Goal: Transaction & Acquisition: Purchase product/service

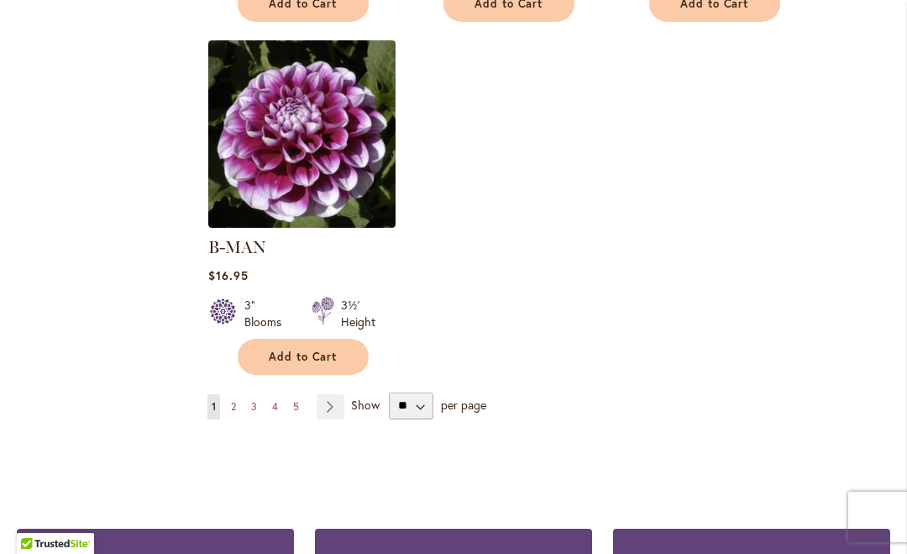
scroll to position [2267, 0]
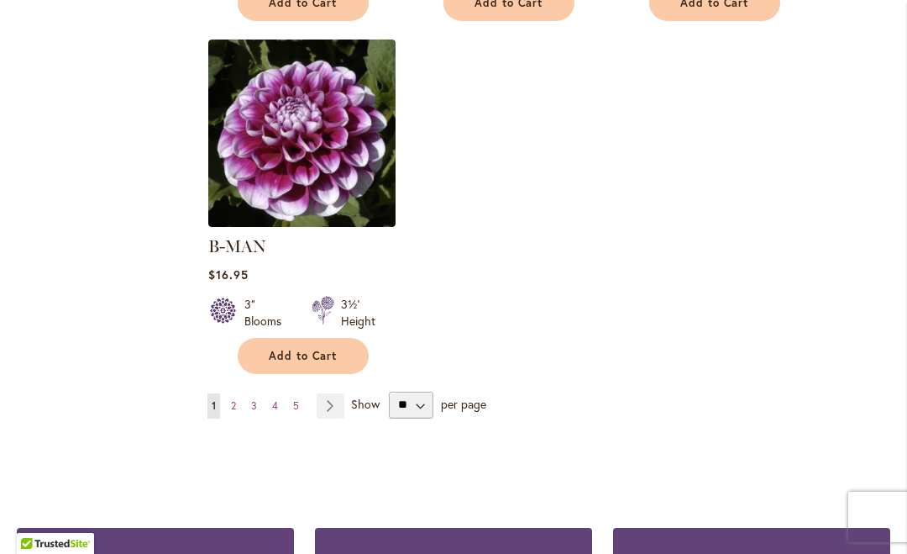
click at [340, 393] on link "Page Next" at bounding box center [331, 405] width 28 height 25
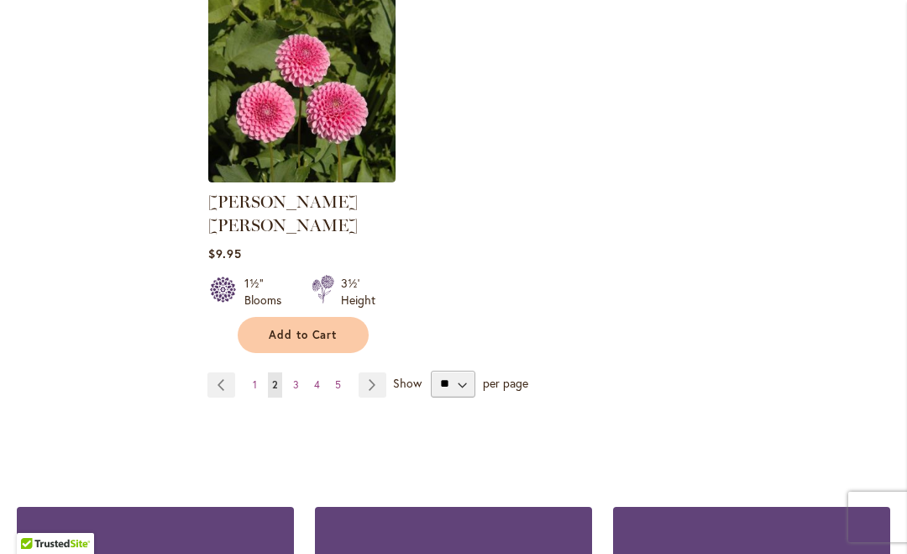
scroll to position [2436, 0]
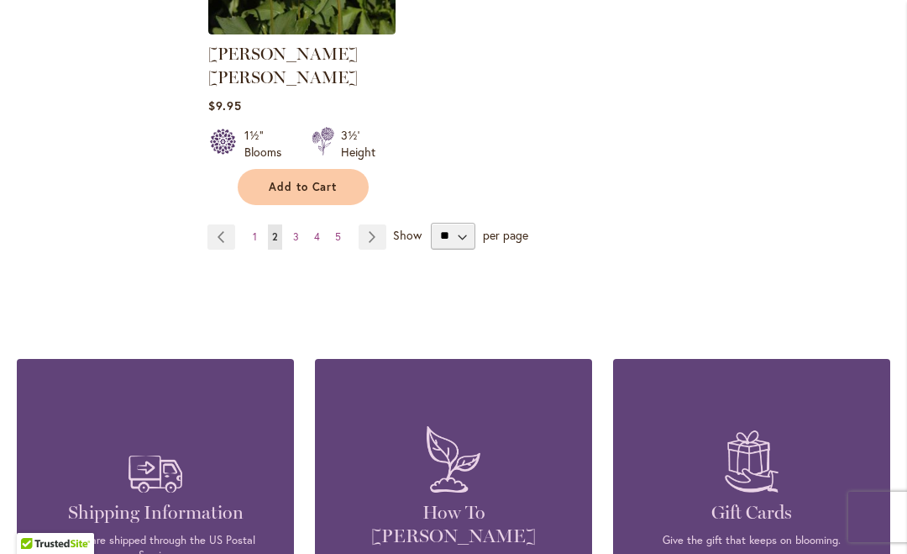
click at [372, 224] on link "Page Next" at bounding box center [373, 236] width 28 height 25
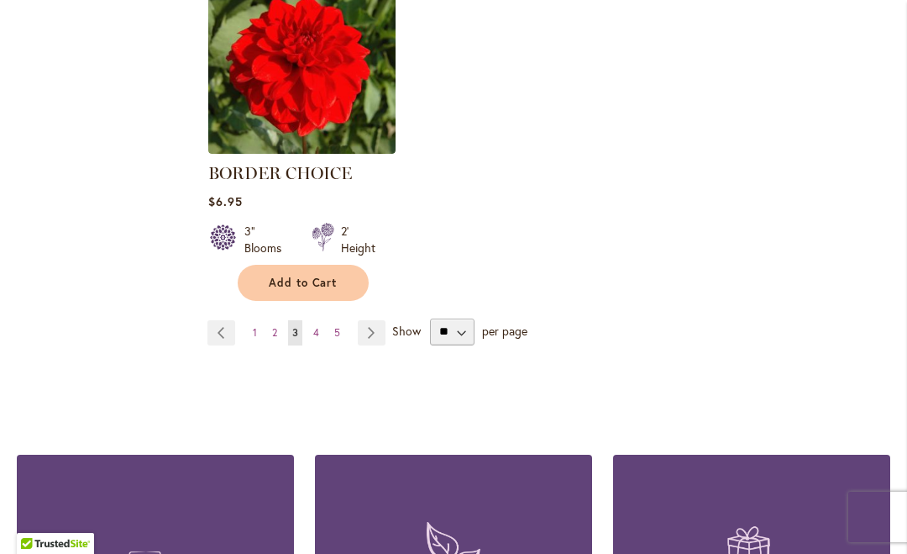
scroll to position [2318, 0]
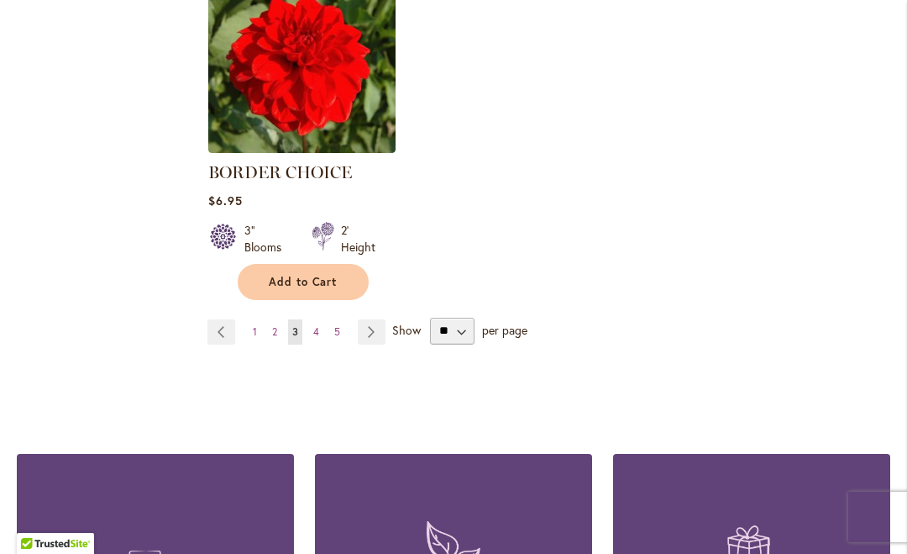
click at [366, 338] on link "Page Next" at bounding box center [372, 331] width 28 height 25
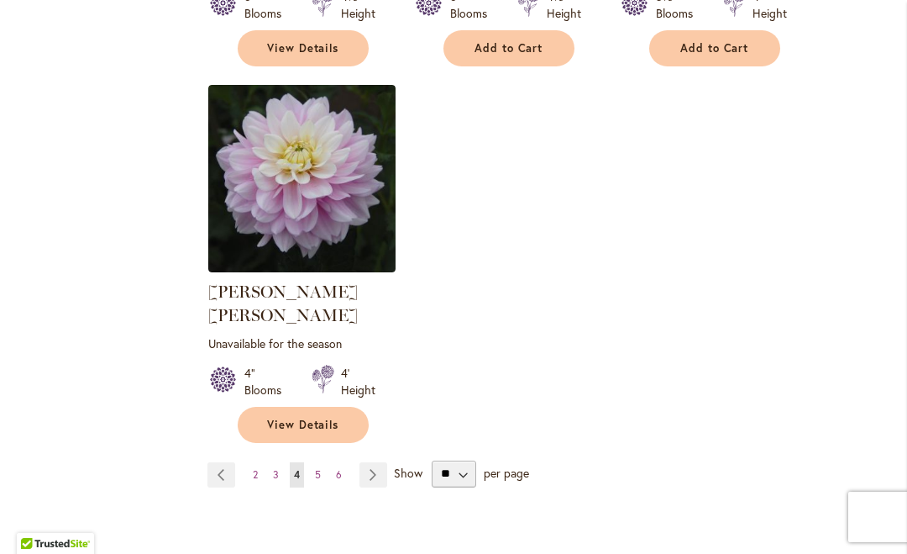
scroll to position [2239, 0]
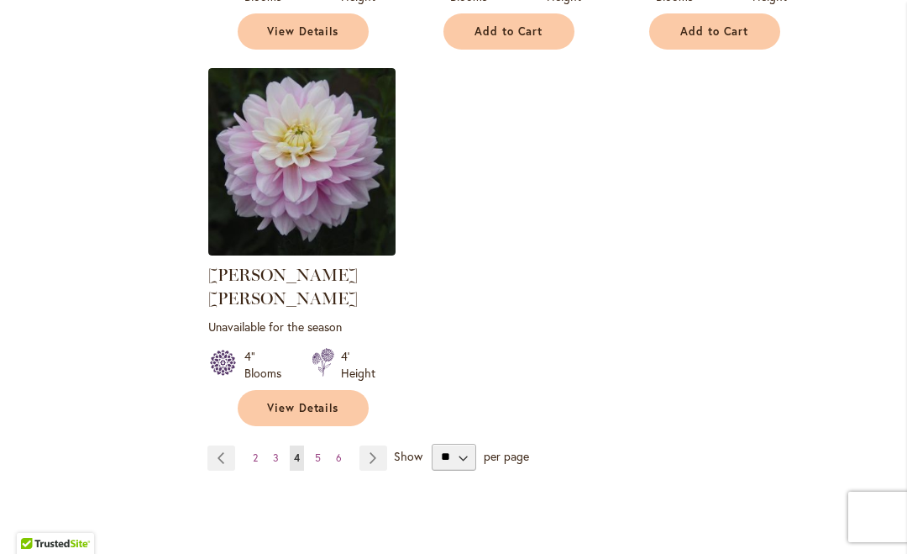
click at [372, 445] on link "Page Next" at bounding box center [374, 457] width 28 height 25
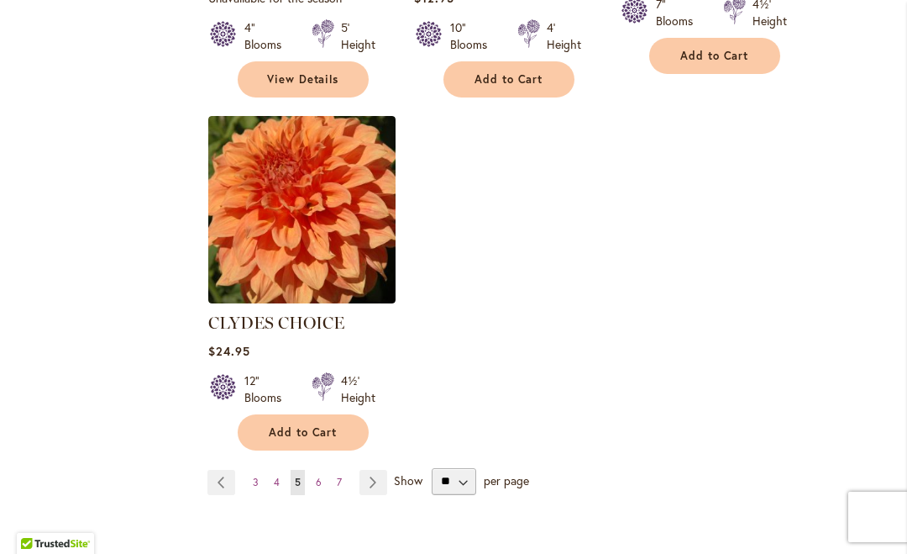
scroll to position [2235, 0]
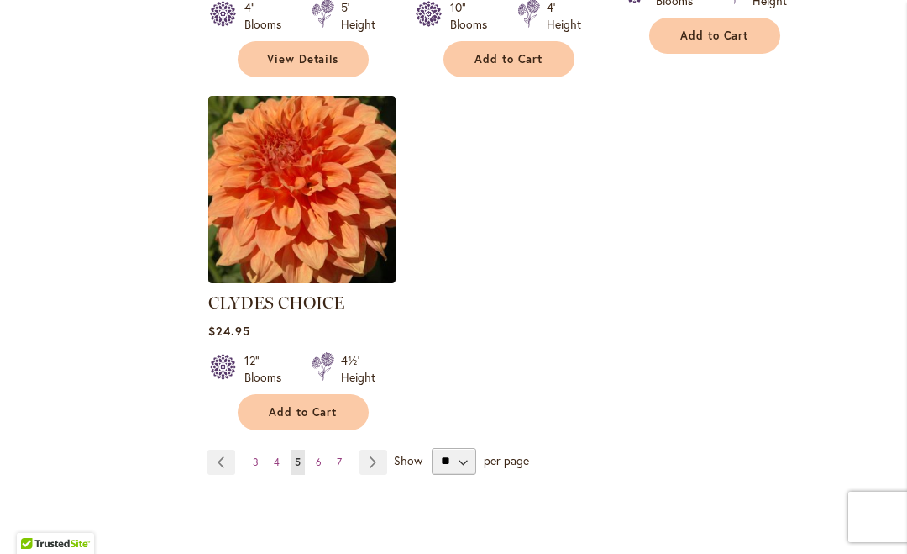
click at [381, 449] on link "Page Next" at bounding box center [374, 461] width 28 height 25
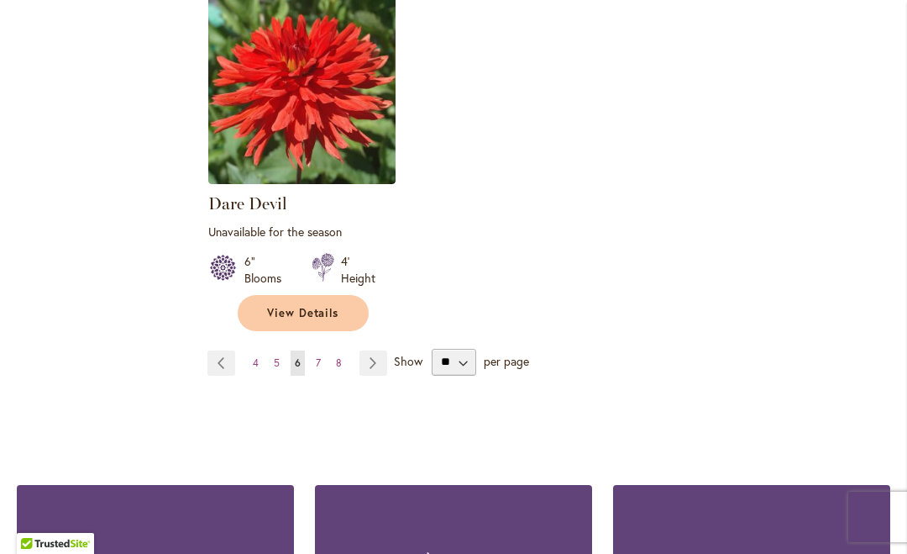
scroll to position [2351, 0]
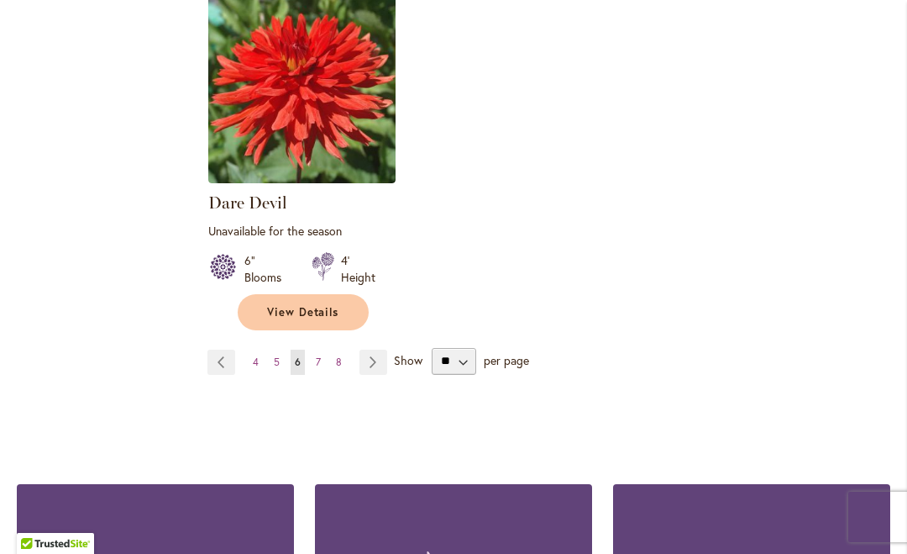
click at [374, 349] on link "Page Next" at bounding box center [374, 361] width 28 height 25
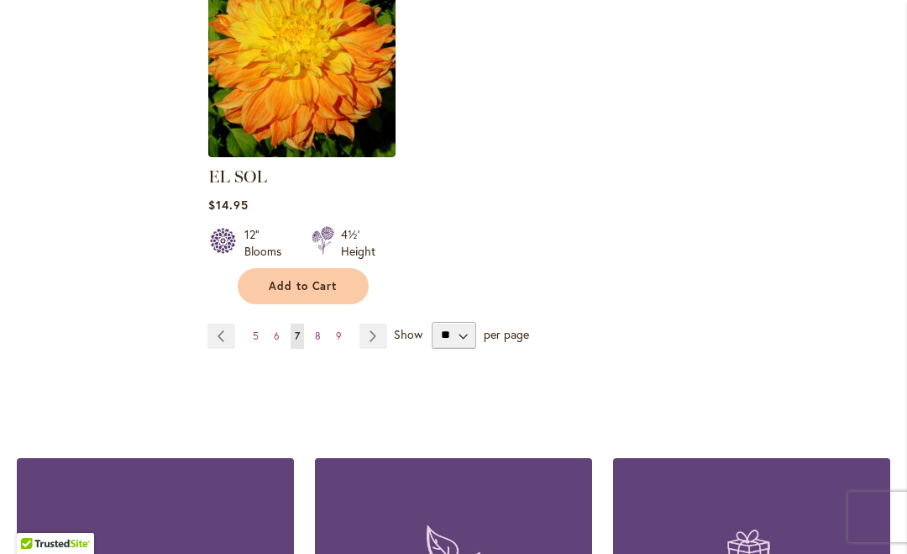
scroll to position [2338, 0]
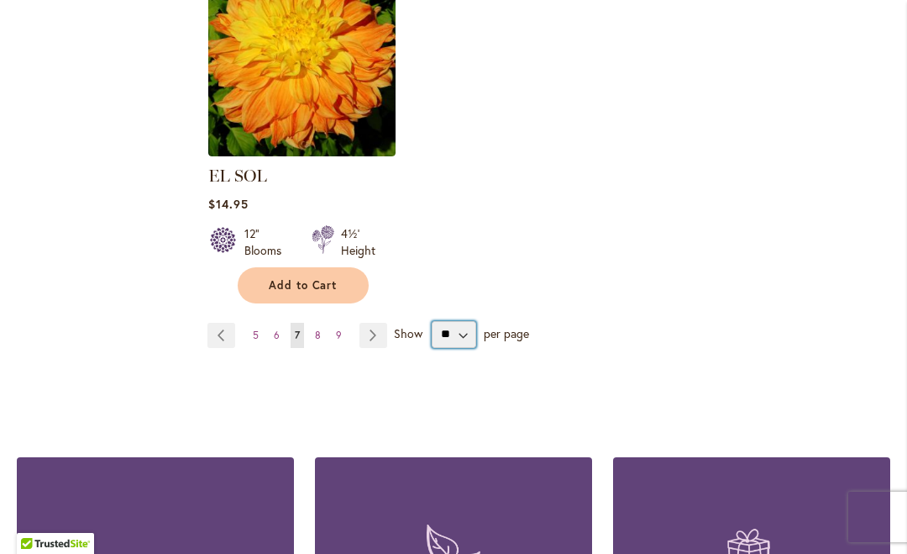
click at [471, 321] on select "** ** ** **" at bounding box center [454, 334] width 45 height 27
select select "**"
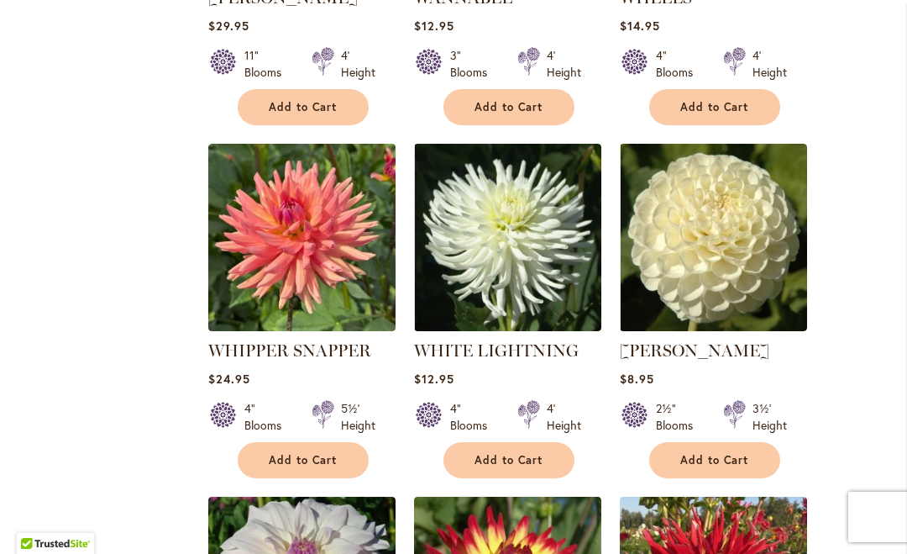
scroll to position [1818, 0]
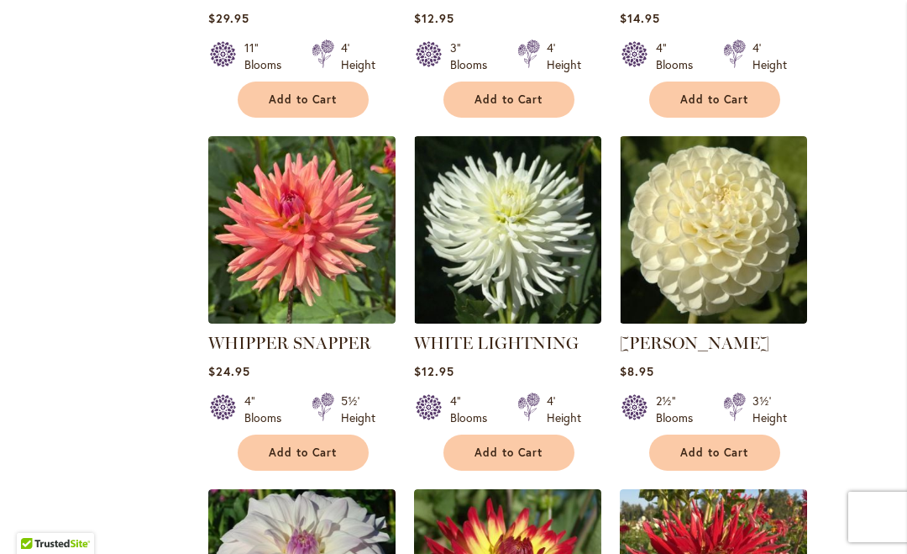
click at [709, 333] on link "WHITE NETTIE" at bounding box center [695, 343] width 150 height 20
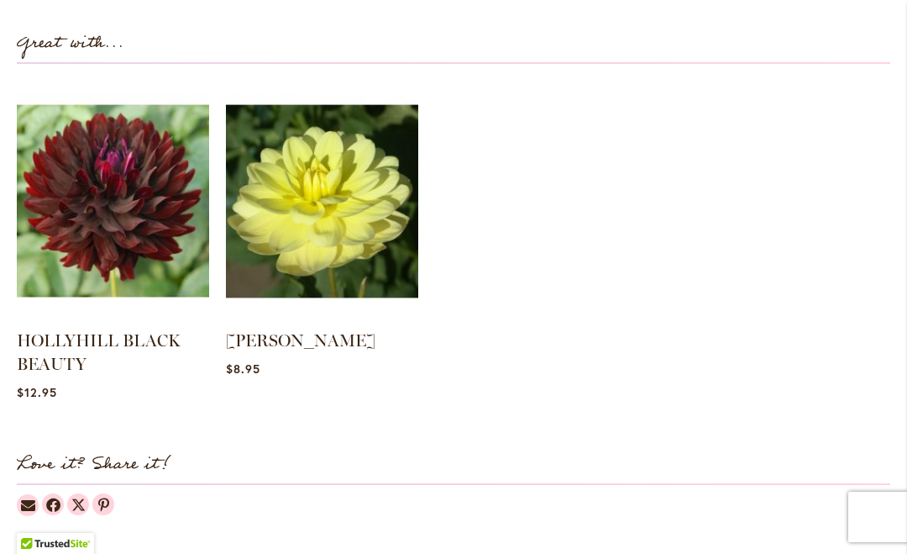
scroll to position [1702, 0]
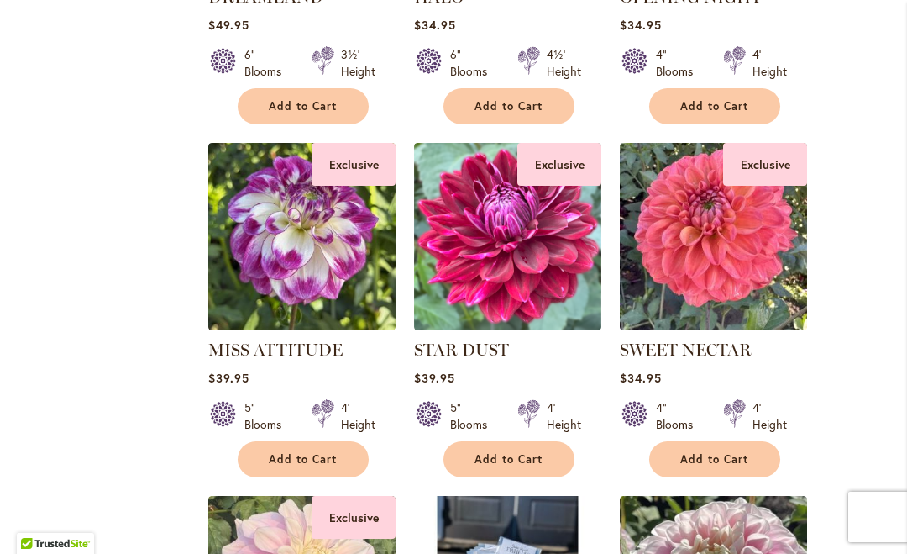
scroll to position [3703, 0]
